Goal: Transaction & Acquisition: Obtain resource

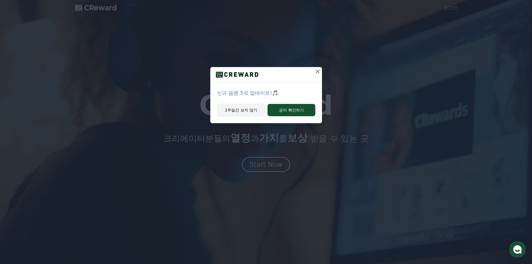
click at [259, 115] on button "1주일간 보지 않기" at bounding box center [241, 110] width 49 height 13
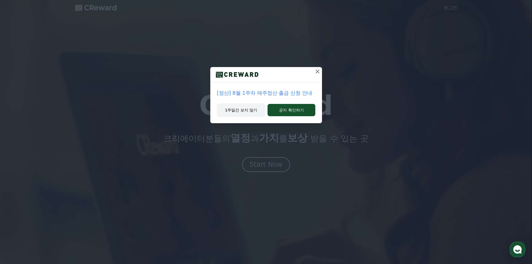
click at [248, 109] on button "1주일간 보지 않기" at bounding box center [241, 110] width 49 height 13
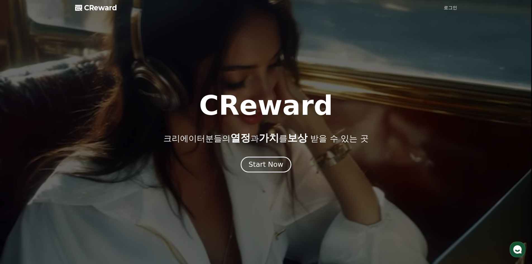
click at [269, 165] on div "Start Now" at bounding box center [266, 164] width 35 height 9
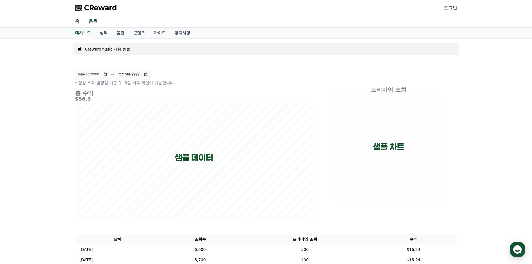
click at [453, 9] on link "로그인" at bounding box center [450, 7] width 13 height 7
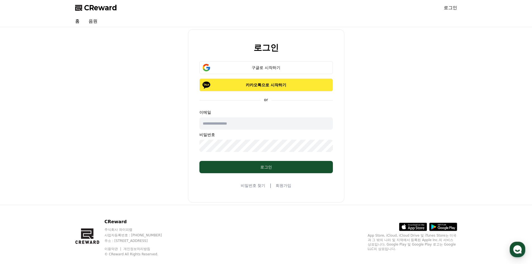
click at [279, 82] on button "카카오톡으로 시작하기" at bounding box center [266, 85] width 134 height 13
click at [270, 84] on div "Loading..." at bounding box center [266, 85] width 117 height 6
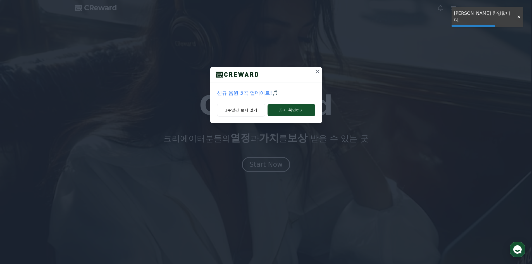
click at [276, 166] on div "신규 음원 5곡 업데이트!🎵 1주일간 보지 않기 공지 확인하기" at bounding box center [266, 132] width 532 height 264
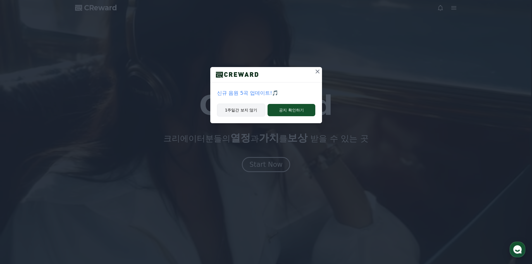
click at [246, 113] on button "1주일간 보지 않기" at bounding box center [241, 110] width 49 height 13
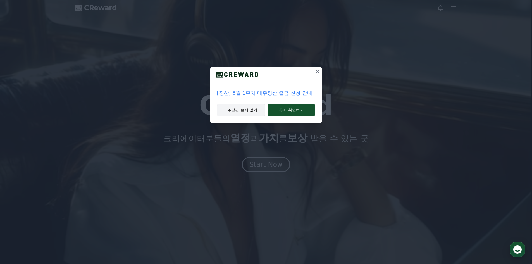
click at [240, 111] on button "1주일간 보지 않기" at bounding box center [241, 110] width 49 height 13
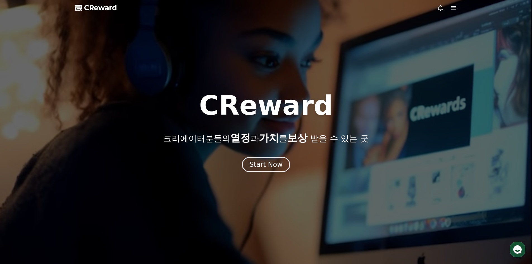
click at [281, 155] on div "CReward 크리에이터분들의 열정 과 가치 를 보상 받을 수 있는 곳 Start Now" at bounding box center [266, 132] width 532 height 80
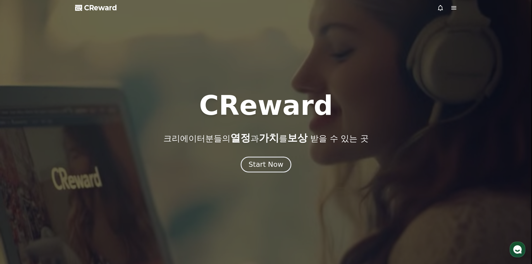
click at [278, 160] on div "Start Now" at bounding box center [266, 164] width 35 height 9
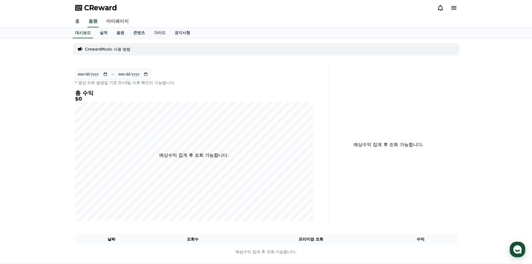
click at [75, 22] on link "홈" at bounding box center [77, 22] width 13 height 12
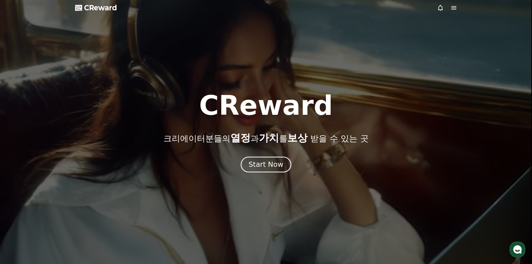
click at [255, 169] on div "Start Now" at bounding box center [266, 164] width 35 height 9
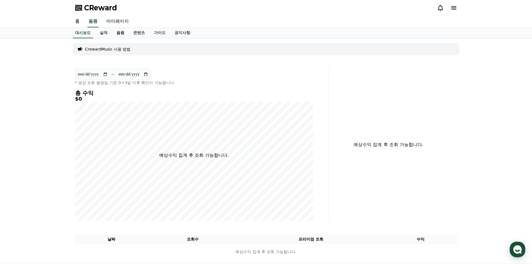
click at [123, 32] on link "음원" at bounding box center [120, 33] width 17 height 11
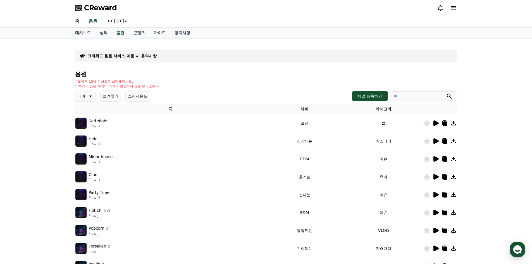
click at [398, 93] on input "search" at bounding box center [423, 95] width 67 height 9
click at [371, 89] on div "음원 * 볼륨은 15% 이상으로 설정해주세요. * 35초 미만은 수익이 적거나 발생하지 않을 수 있습니다. 테마 즐겨찾기 쇼핑사운드 채널 등록…" at bounding box center [266, 187] width 382 height 233
click at [371, 92] on button "채널 등록하기" at bounding box center [370, 96] width 36 height 10
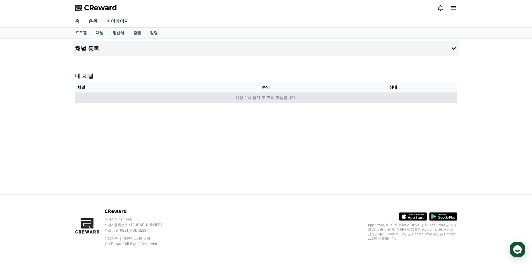
click at [234, 99] on td "예상수익 집계 후 조회 가능합니다." at bounding box center [266, 97] width 382 height 10
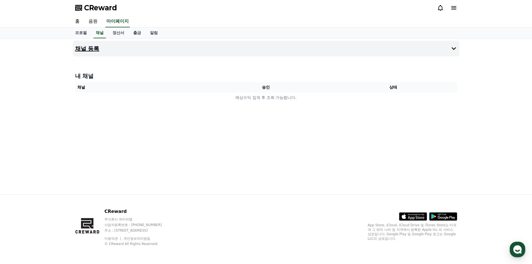
click at [112, 48] on button "채널 등록" at bounding box center [266, 49] width 387 height 16
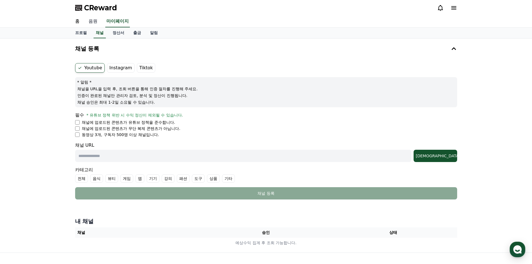
click at [92, 22] on link "음원" at bounding box center [93, 22] width 18 height 12
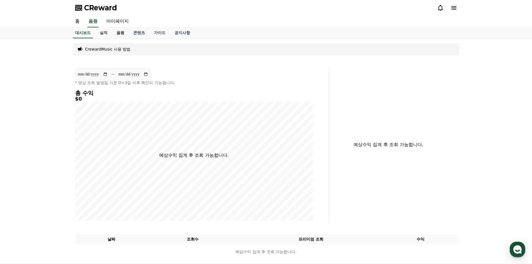
click at [120, 34] on link "음원" at bounding box center [120, 33] width 17 height 11
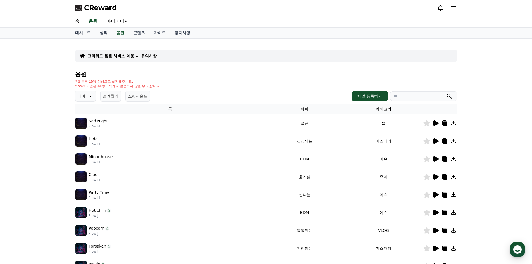
click at [423, 97] on input "search" at bounding box center [423, 95] width 67 height 9
type input "*"
click at [446, 93] on button "submit" at bounding box center [449, 96] width 7 height 7
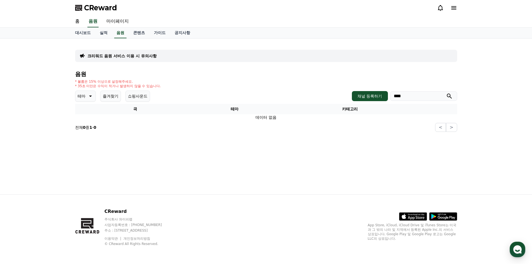
click at [403, 95] on input "****" at bounding box center [423, 95] width 67 height 9
type input "*****"
click at [446, 93] on button "submit" at bounding box center [449, 96] width 7 height 7
drag, startPoint x: 418, startPoint y: 98, endPoint x: 275, endPoint y: 97, distance: 143.1
click at [275, 97] on div "테마 즐겨찾기 쇼핑사운드 채널 등록하기 *****" at bounding box center [266, 96] width 382 height 11
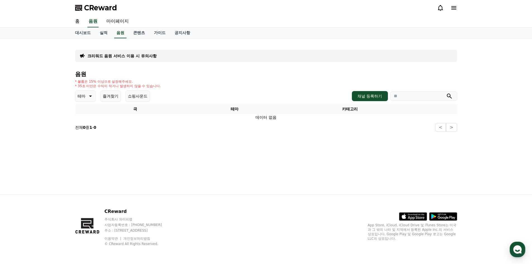
click at [446, 93] on button "submit" at bounding box center [449, 96] width 7 height 7
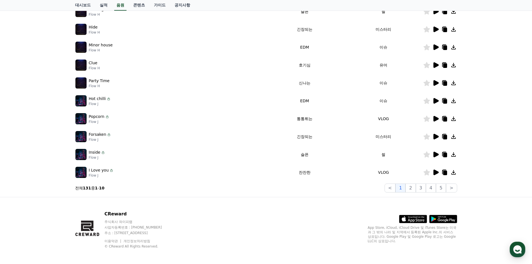
scroll to position [114, 0]
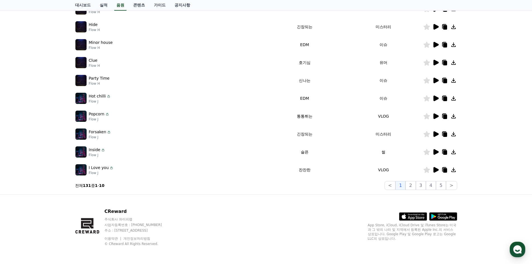
click at [110, 168] on icon at bounding box center [111, 168] width 4 height 4
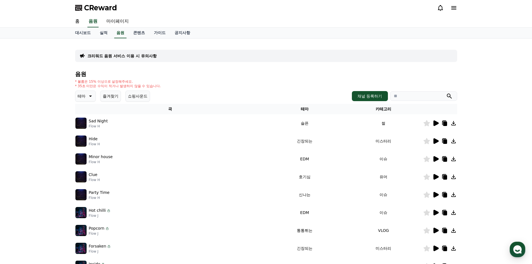
click at [437, 124] on icon at bounding box center [436, 123] width 5 height 6
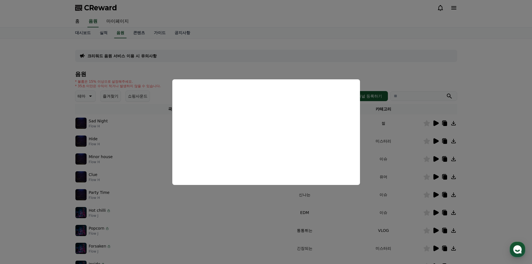
click at [377, 58] on button "close modal" at bounding box center [266, 132] width 532 height 264
